Goal: Information Seeking & Learning: Learn about a topic

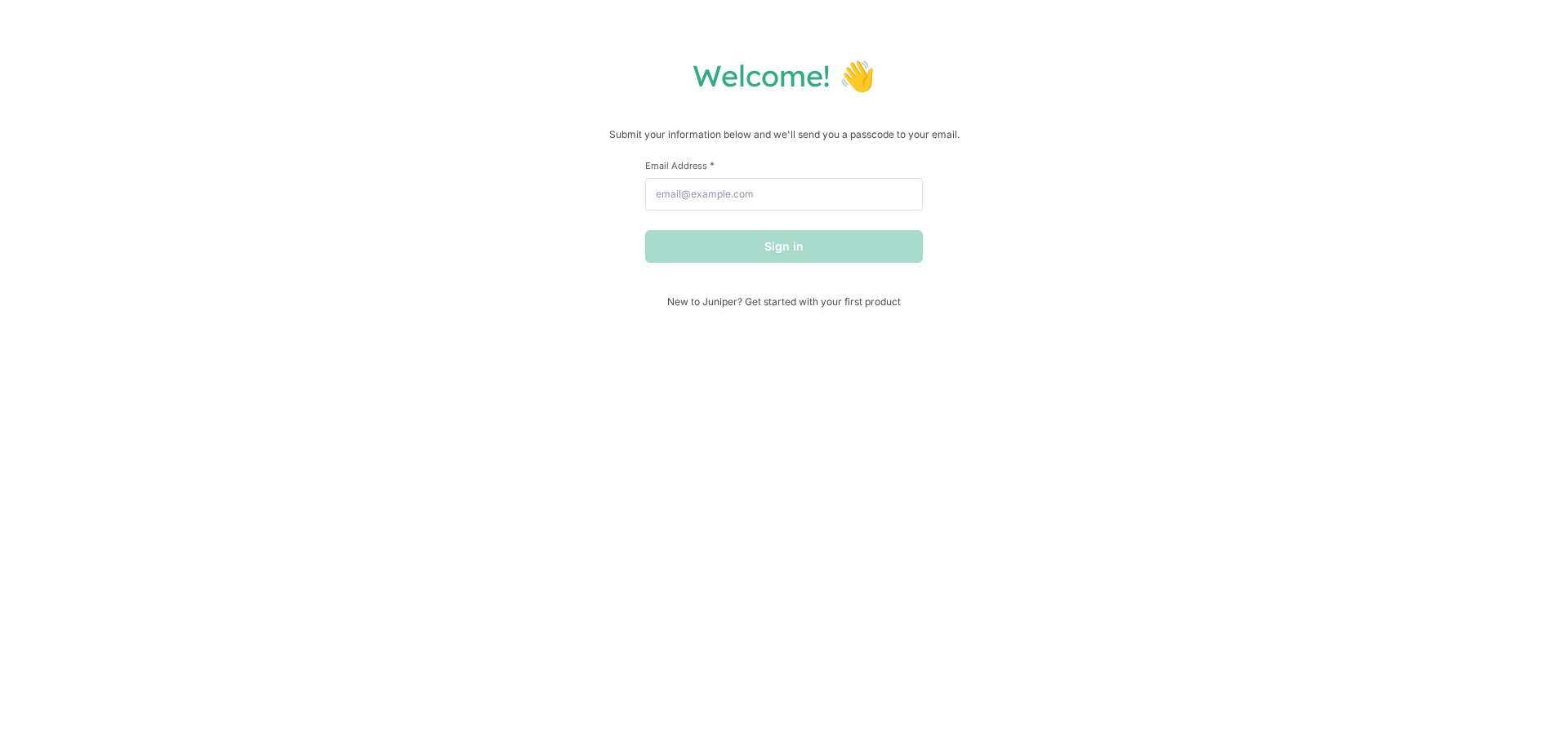
click at [913, 200] on span at bounding box center [913, 194] width 13 height 13
type input "[EMAIL_ADDRESS][DOMAIN_NAME]"
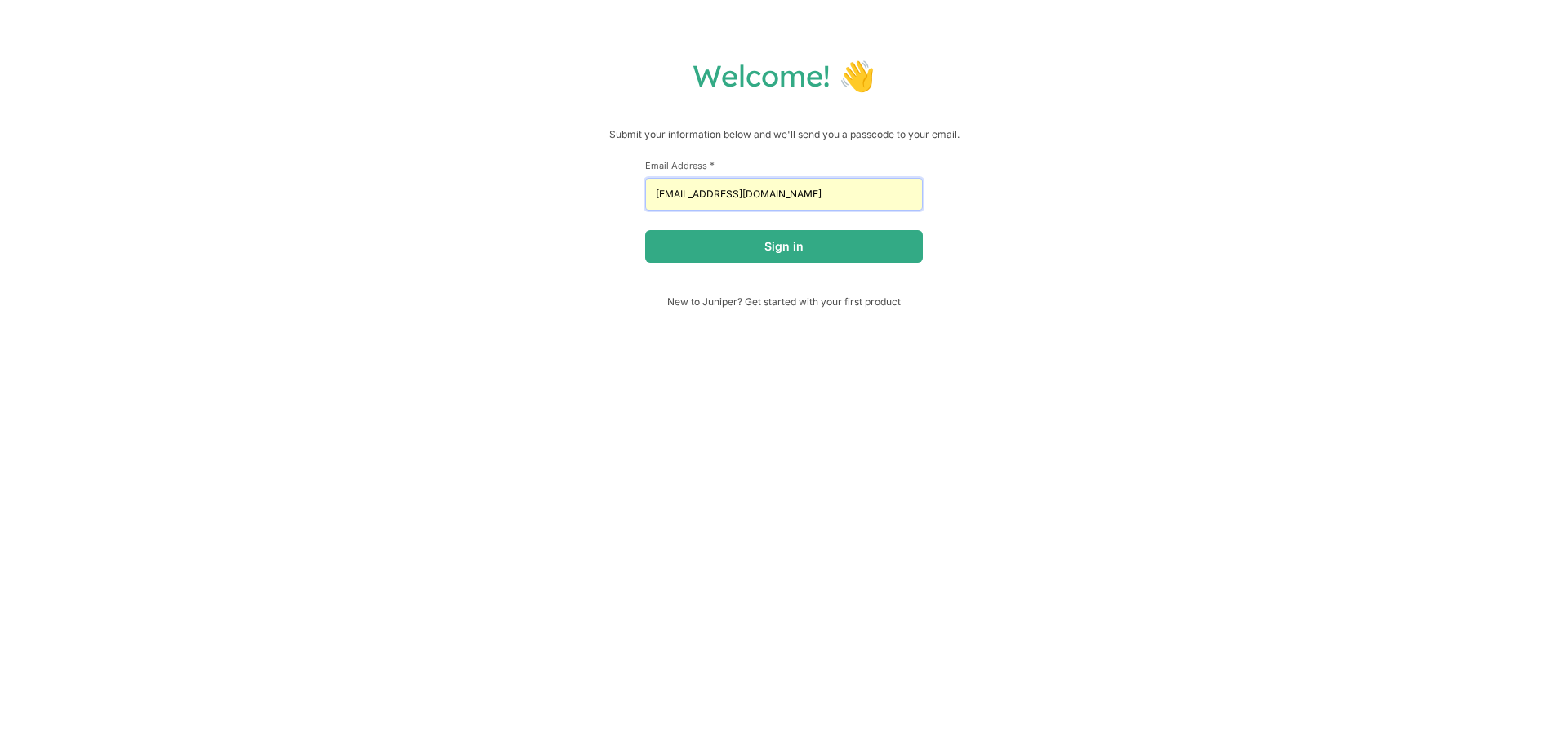
click at [802, 183] on input "[EMAIL_ADDRESS][DOMAIN_NAME]" at bounding box center [784, 194] width 278 height 33
click at [799, 186] on input "[EMAIL_ADDRESS][DOMAIN_NAME]" at bounding box center [784, 194] width 278 height 33
type input "[PERSON_NAME][EMAIL_ADDRESS][DOMAIN_NAME]"
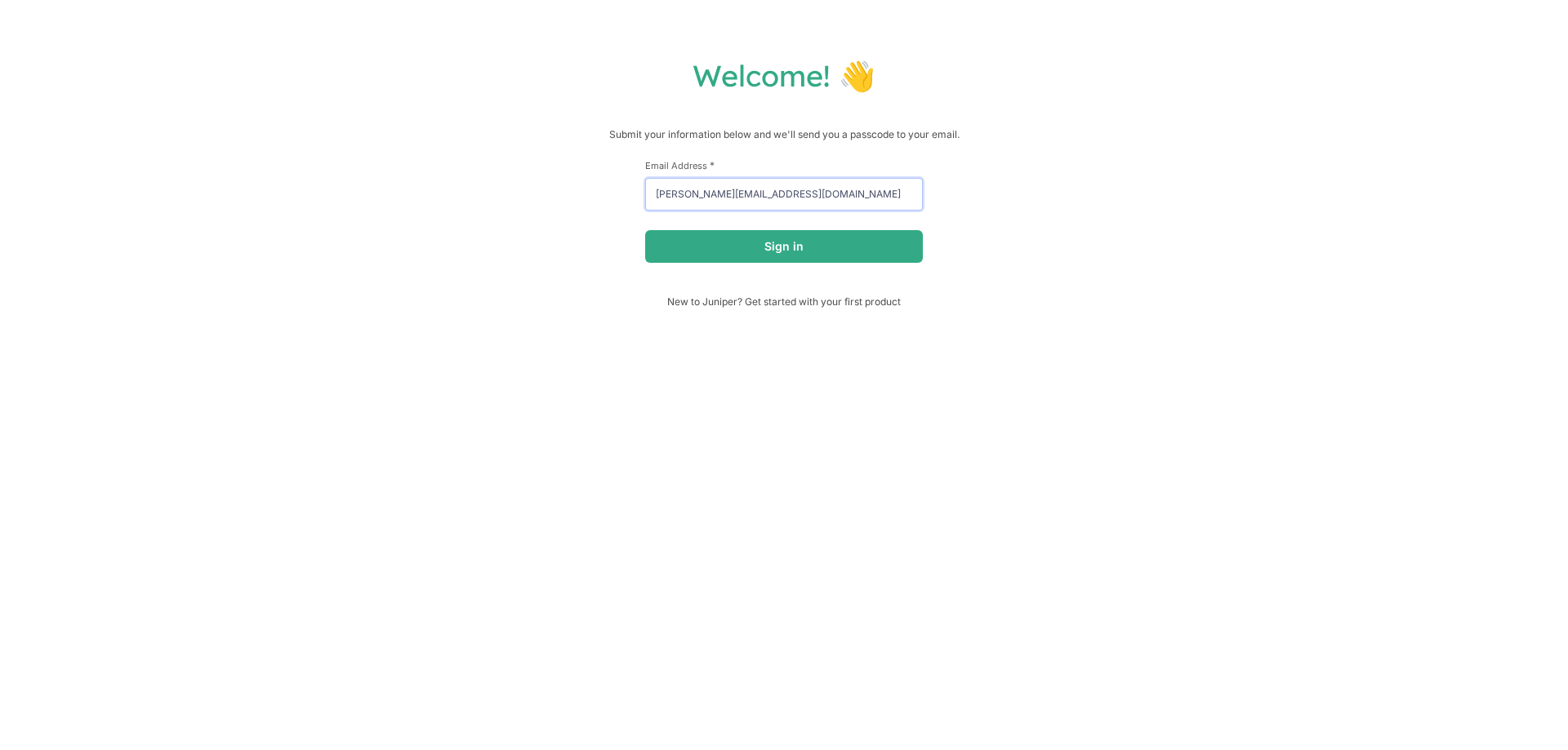
click at [645, 231] on button "Sign in" at bounding box center [784, 247] width 278 height 33
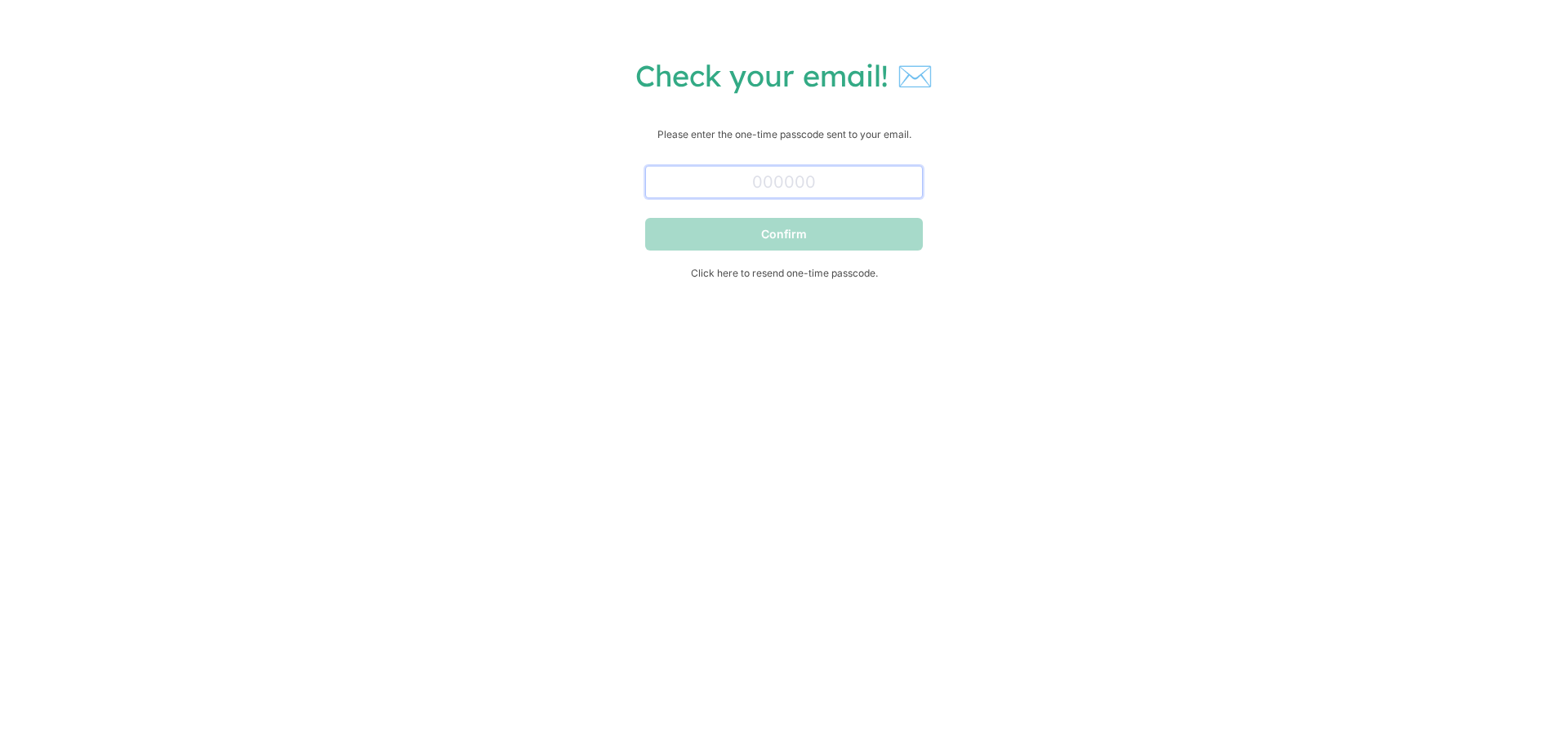
click at [790, 190] on input "text" at bounding box center [784, 182] width 278 height 33
paste input "813603"
type input "813603"
click at [830, 246] on button "Confirm" at bounding box center [784, 234] width 278 height 33
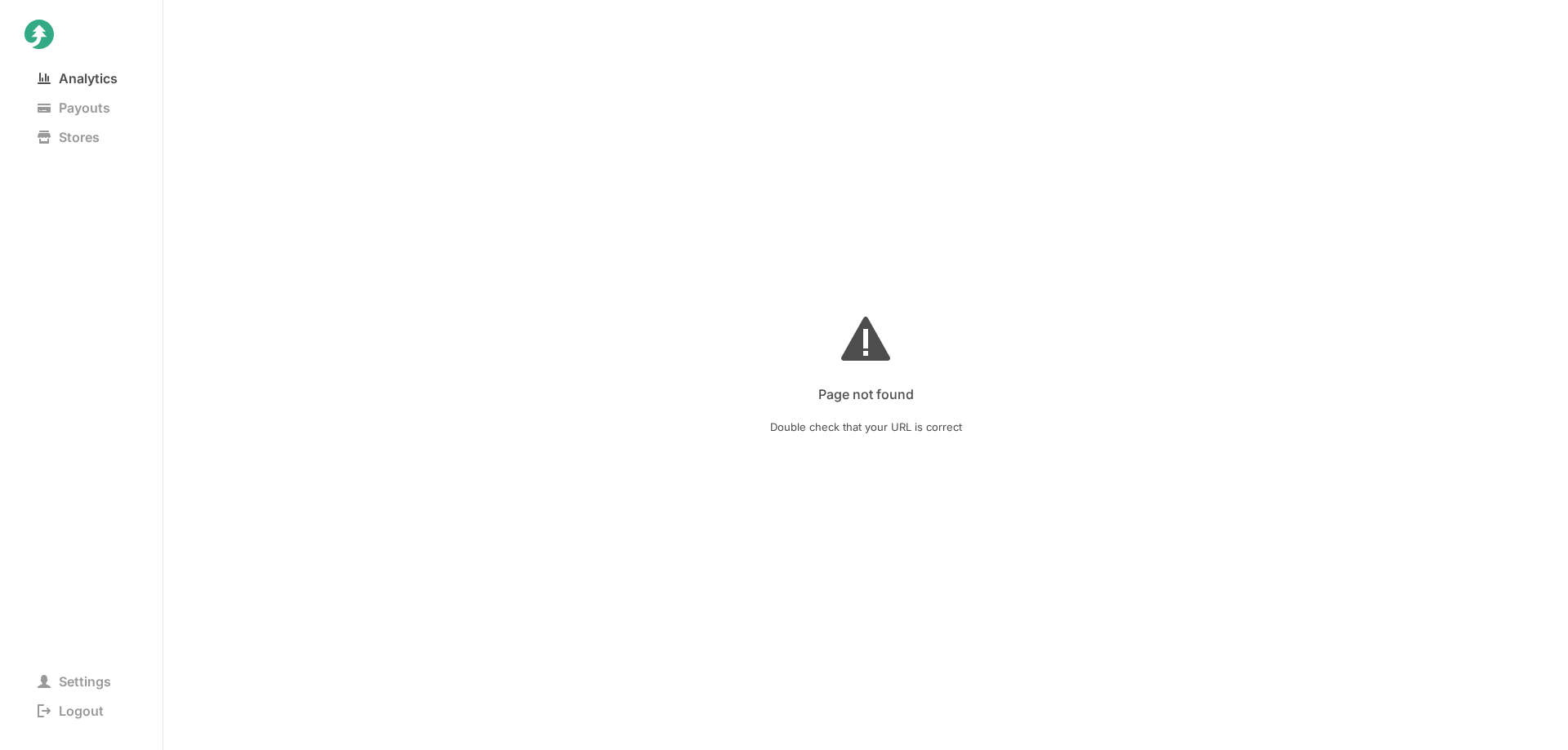
click at [107, 78] on span "Analytics" at bounding box center [77, 78] width 106 height 23
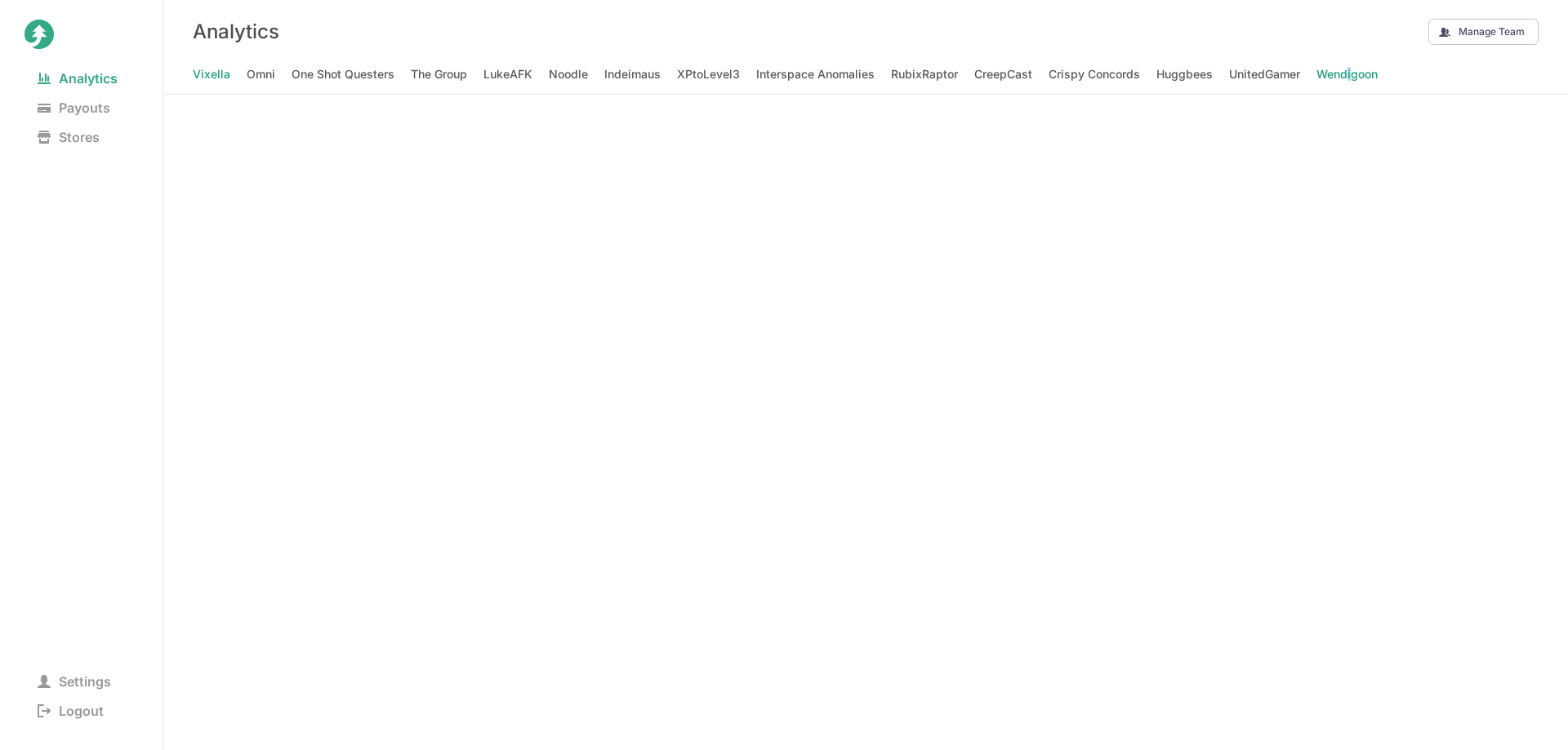
click at [1349, 74] on span "Wendigoon" at bounding box center [1347, 74] width 61 height 23
click at [1391, 52] on div "Analytics Manage Team" at bounding box center [866, 31] width 1404 height 63
click at [1288, 72] on span "UnitedGamer" at bounding box center [1264, 74] width 71 height 23
click at [487, 71] on span "LukeAFK" at bounding box center [508, 74] width 49 height 23
click at [223, 70] on span "Vixella" at bounding box center [212, 74] width 38 height 23
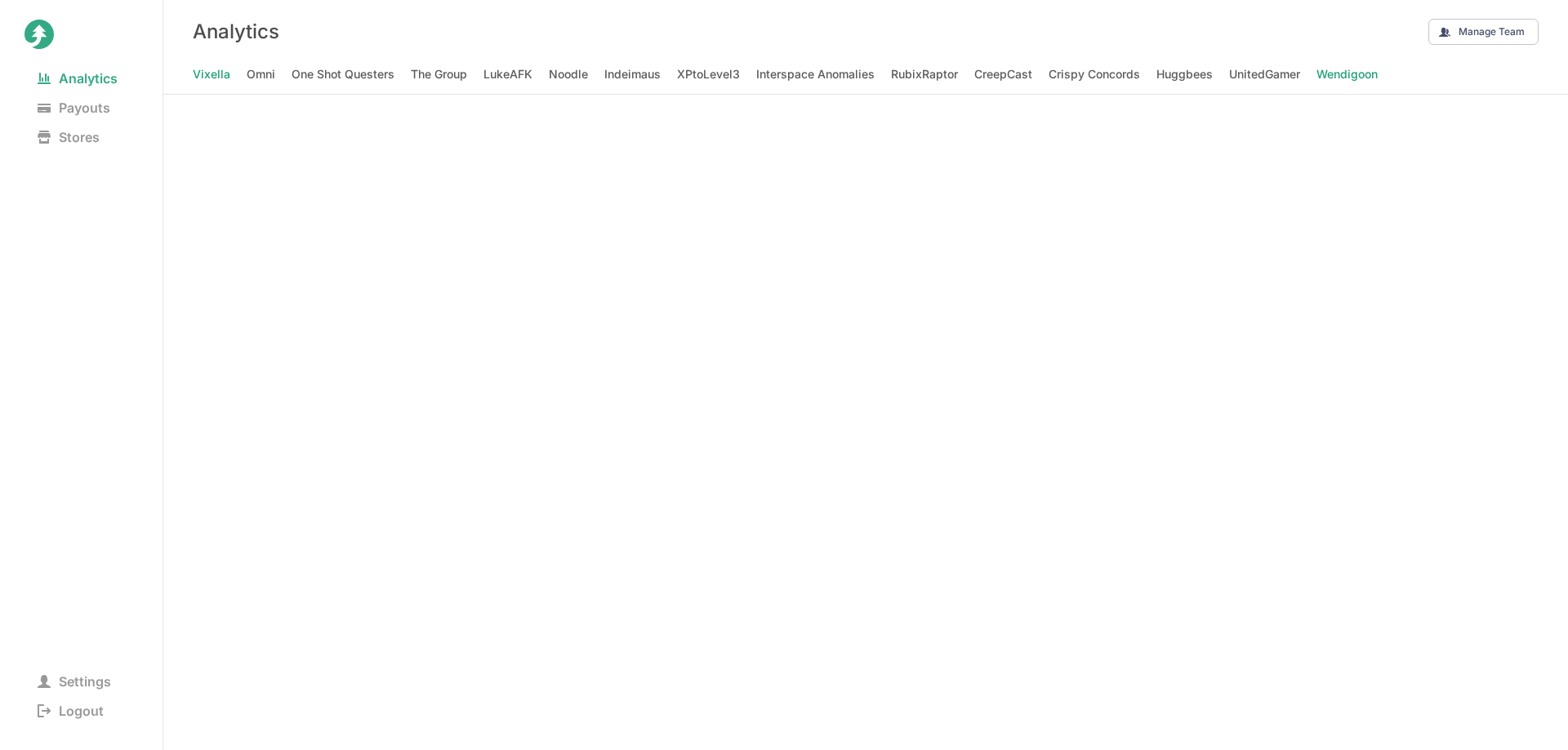
click at [1342, 74] on span "Wendigoon" at bounding box center [1347, 74] width 61 height 23
